Goal: Task Accomplishment & Management: Manage account settings

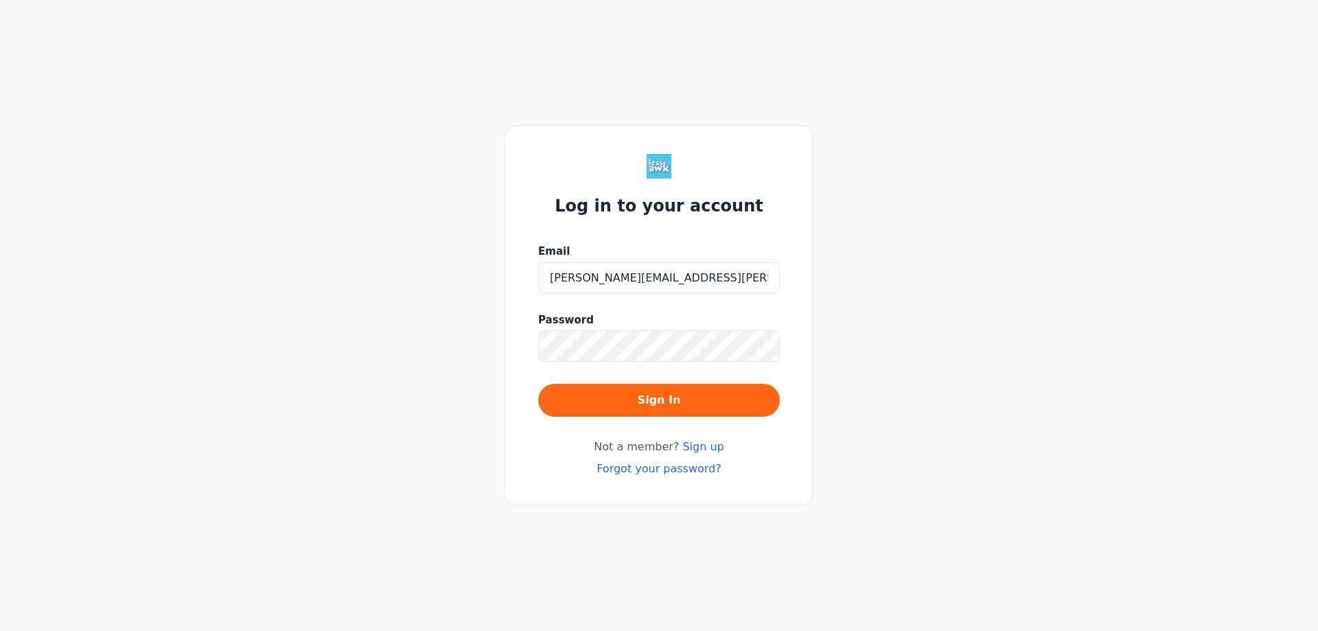
type input "[PERSON_NAME][EMAIL_ADDRESS][PERSON_NAME][DOMAIN_NAME]"
click at [538, 384] on button "Sign In" at bounding box center [659, 400] width 242 height 33
click at [497, 335] on div "Log in to your account Email [PERSON_NAME][EMAIL_ADDRESS][PERSON_NAME][DOMAIN_N…" at bounding box center [659, 315] width 1318 height 631
click at [538, 384] on button "Sign In" at bounding box center [659, 400] width 242 height 33
click at [476, 342] on div "Log in to your account Email [PERSON_NAME][EMAIL_ADDRESS][PERSON_NAME][DOMAIN_N…" at bounding box center [659, 315] width 1318 height 631
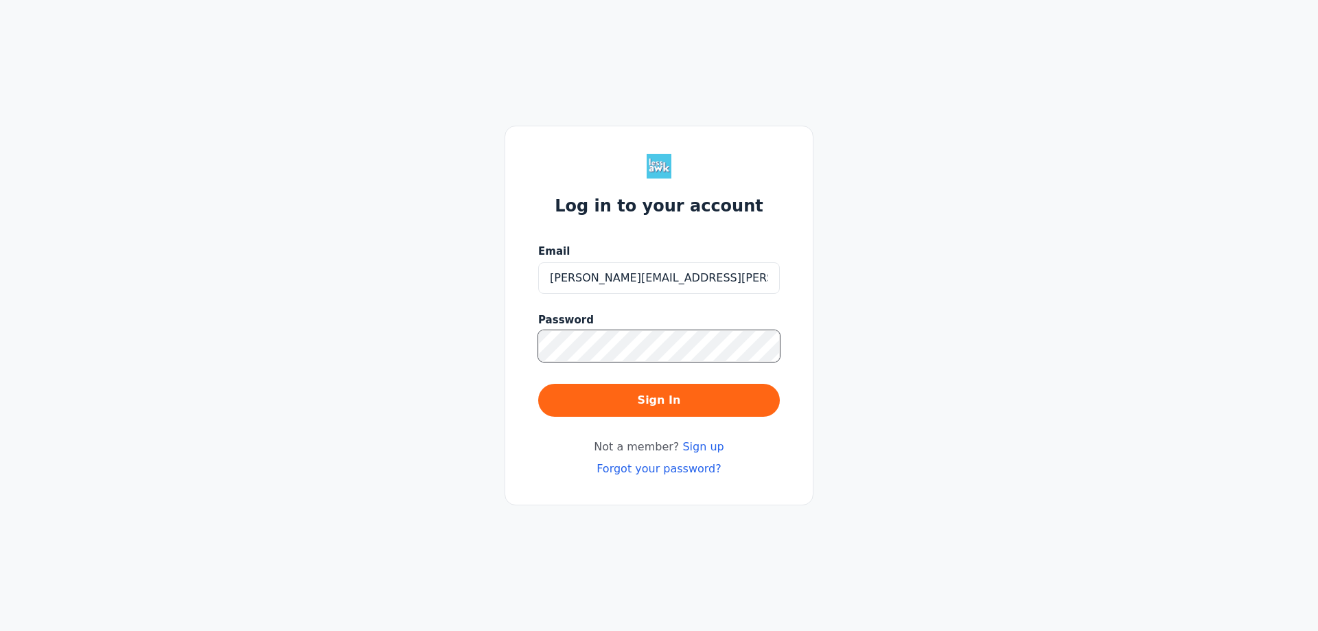
click at [538, 384] on button "Sign In" at bounding box center [659, 400] width 242 height 33
click at [549, 275] on input "[PERSON_NAME][EMAIL_ADDRESS][PERSON_NAME][DOMAIN_NAME]" at bounding box center [659, 278] width 242 height 32
click at [483, 343] on div "Log in to your account Email [PERSON_NAME][EMAIL_ADDRESS][PERSON_NAME][DOMAIN_N…" at bounding box center [659, 315] width 1318 height 631
type input "[PERSON_NAME][EMAIL_ADDRESS][PERSON_NAME][DOMAIN_NAME]"
click at [538, 384] on button "Sign In" at bounding box center [659, 400] width 242 height 33
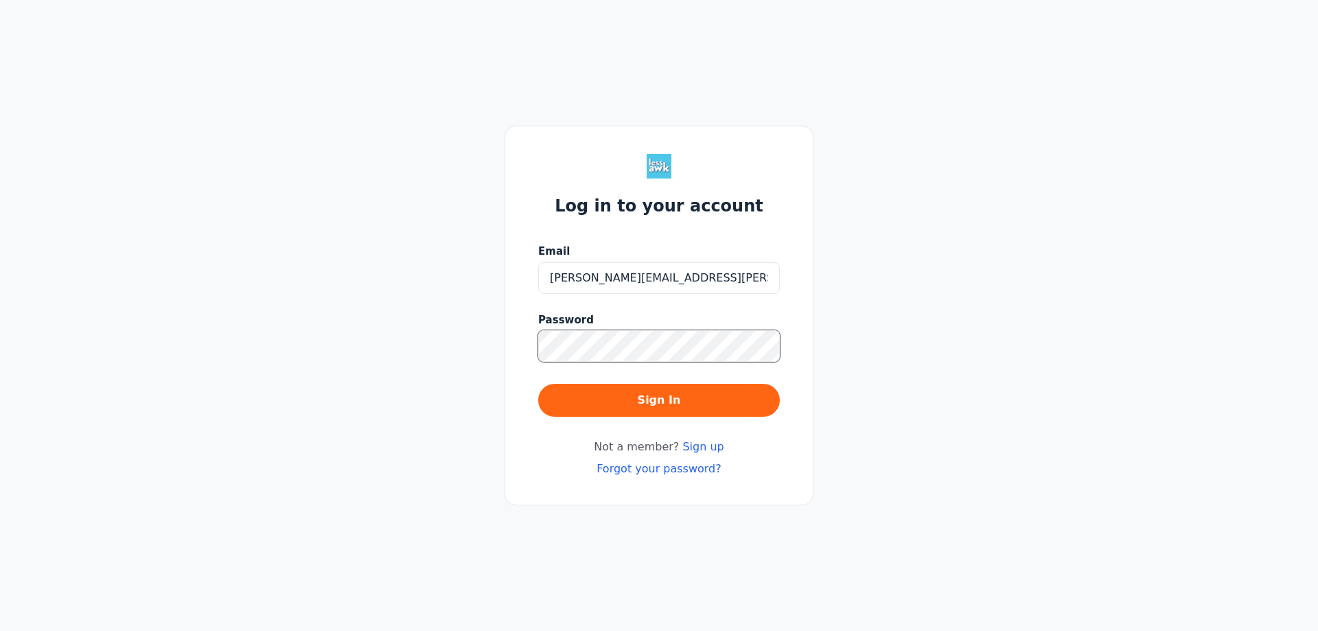
click at [538, 384] on button "Sign In" at bounding box center [659, 400] width 242 height 33
click at [645, 465] on link "Forgot your password?" at bounding box center [659, 468] width 125 height 13
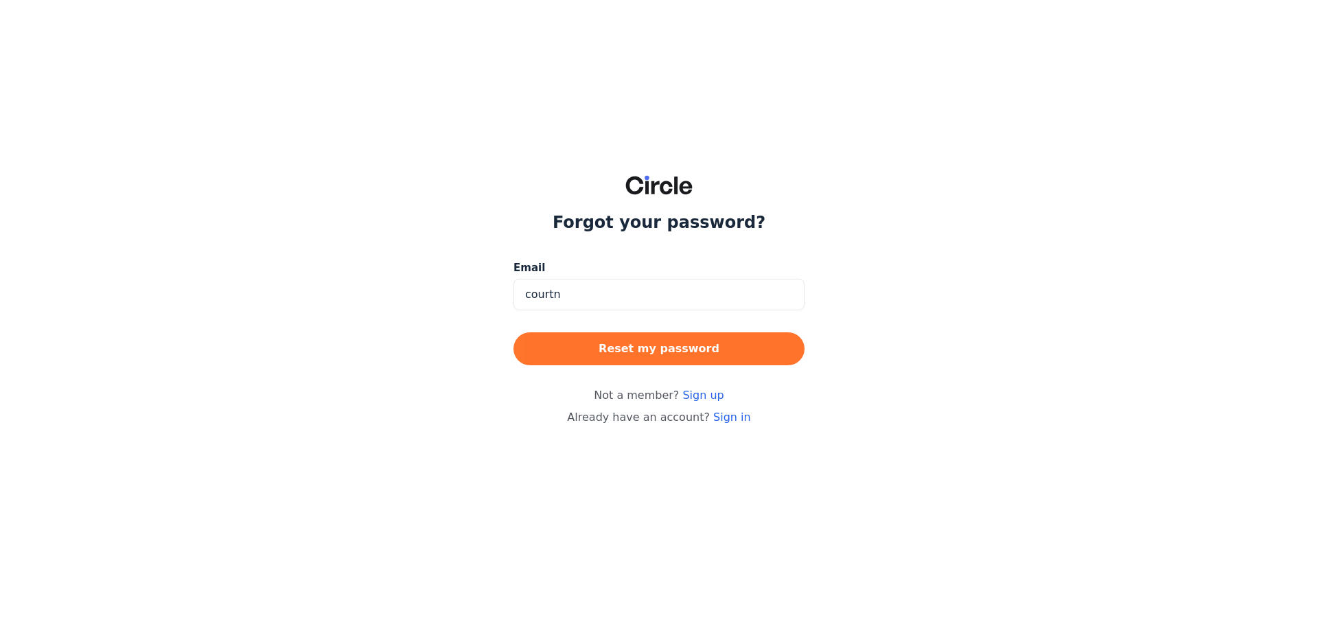
type input "[PERSON_NAME][EMAIL_ADDRESS][PERSON_NAME][DOMAIN_NAME]"
click at [647, 349] on button "Reset my password" at bounding box center [658, 348] width 291 height 33
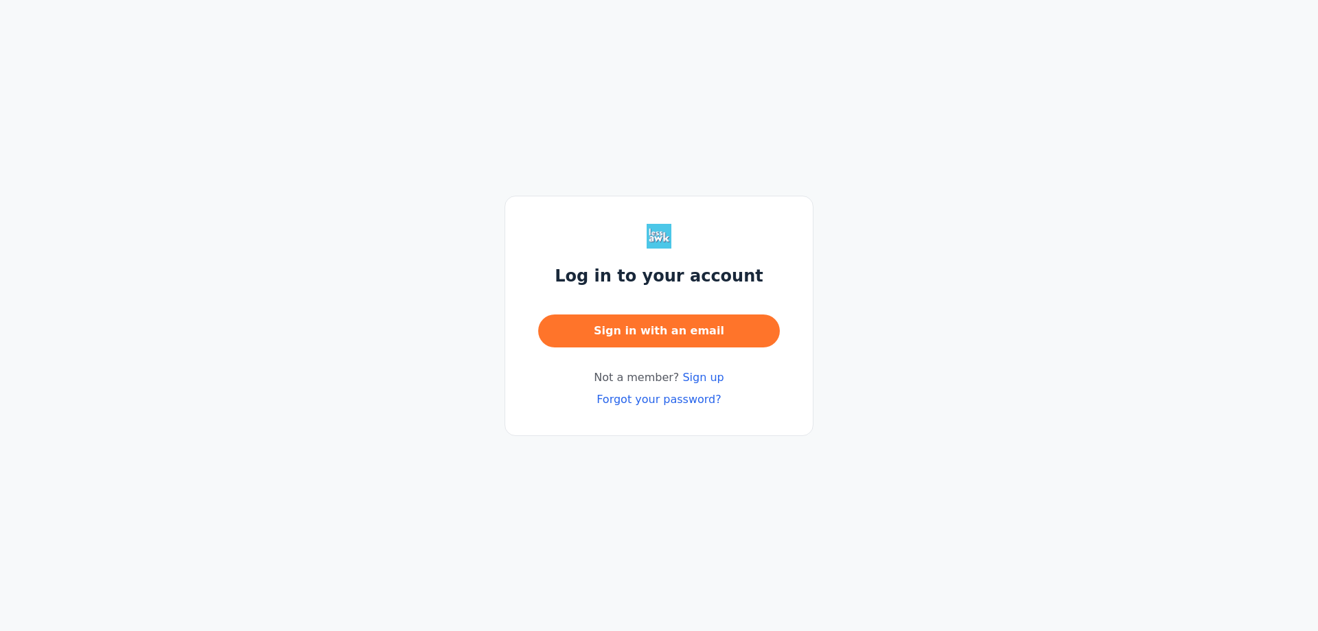
click at [645, 332] on button "Sign in with an email" at bounding box center [659, 330] width 242 height 33
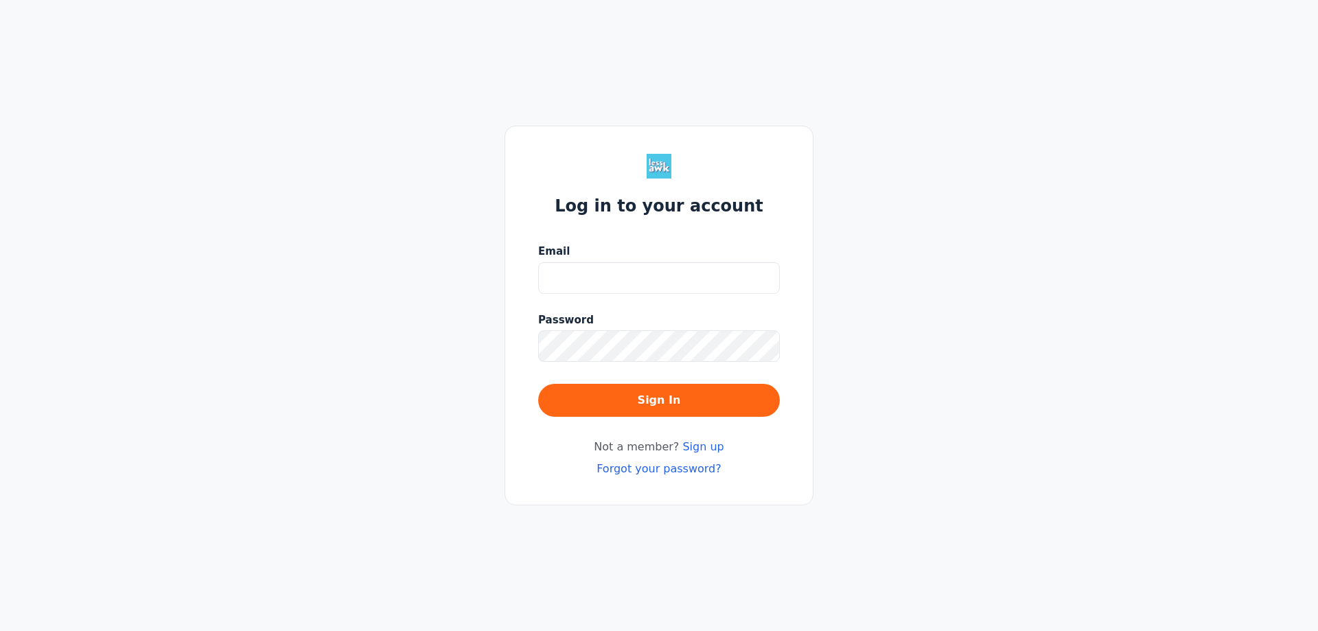
click at [624, 283] on input "Email" at bounding box center [659, 278] width 242 height 32
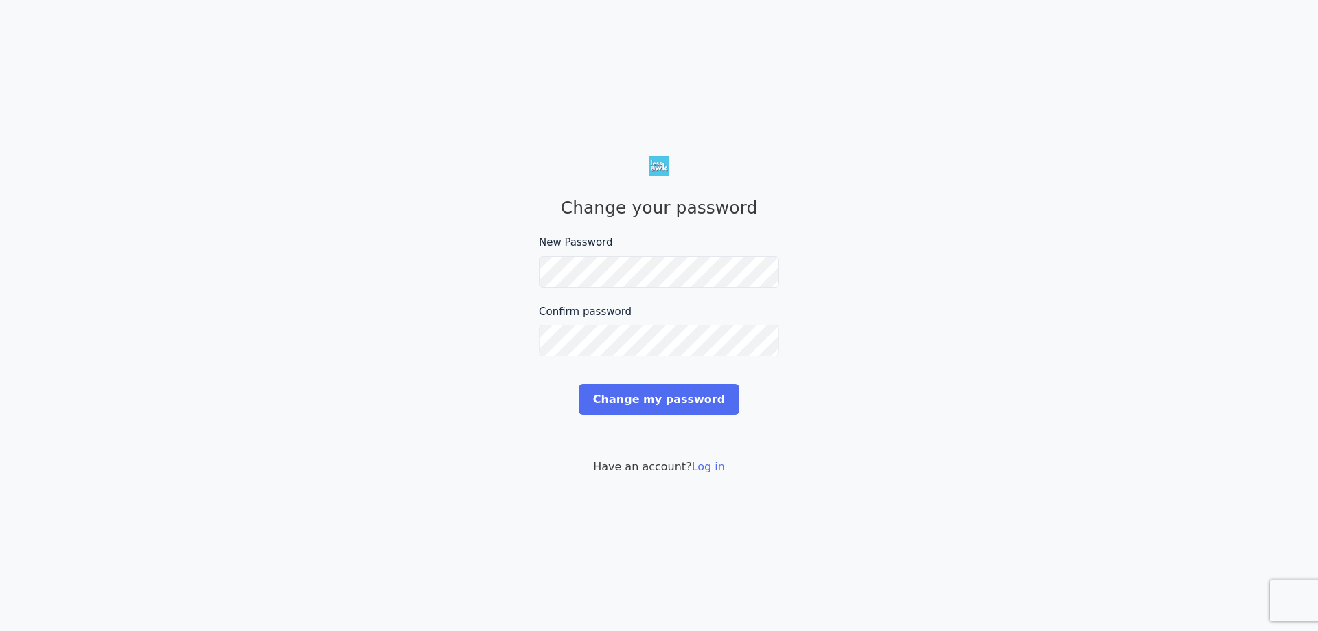
click at [579, 384] on input "Change my password" at bounding box center [659, 399] width 161 height 31
